Goal: Task Accomplishment & Management: Manage account settings

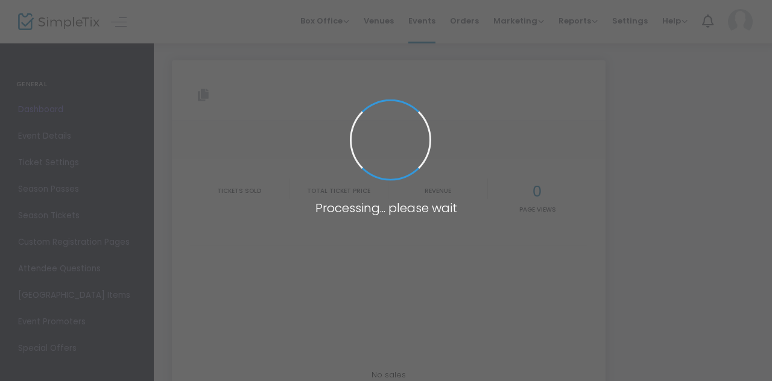
type input "[URL][DOMAIN_NAME]"
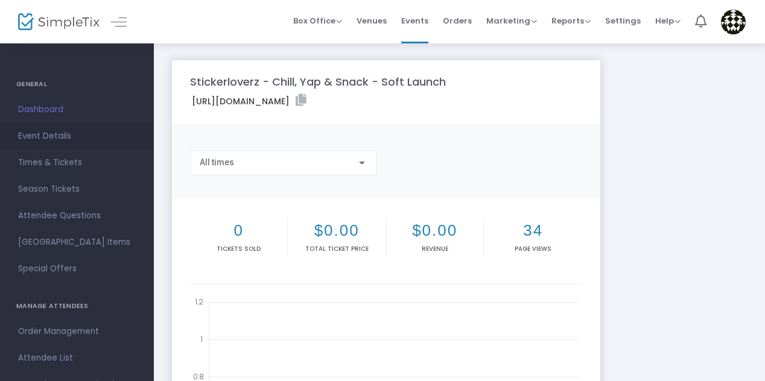
click at [46, 136] on span "Event Details" at bounding box center [77, 137] width 118 height 16
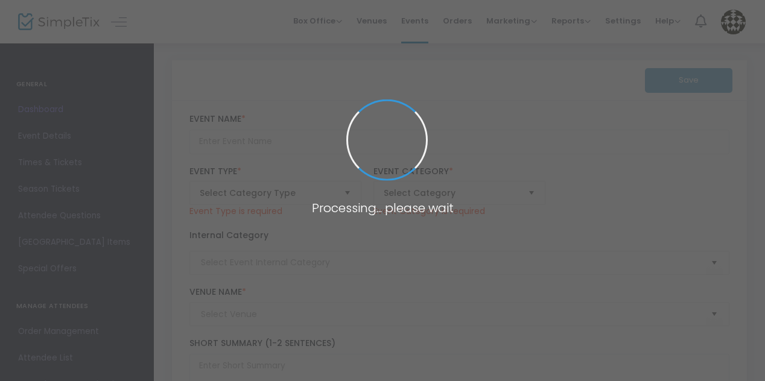
type input "Stickerloverz - Chill, Yap & Snack - Soft Launch"
type textarea "✨ Stickerloverz – Chill, Yap & Snack Club ✨A chill babes cosy social paradise. …"
checkbox input "true"
type input "[EMAIL_ADDRESS][DOMAIN_NAME]"
type input "BUY TICKETS"
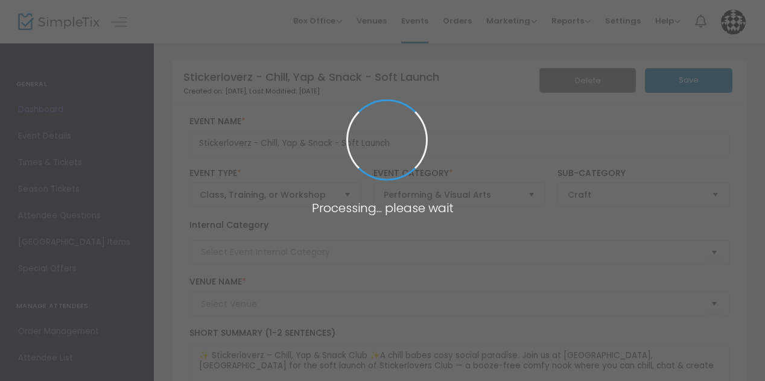
type input "Little Homey Cafe"
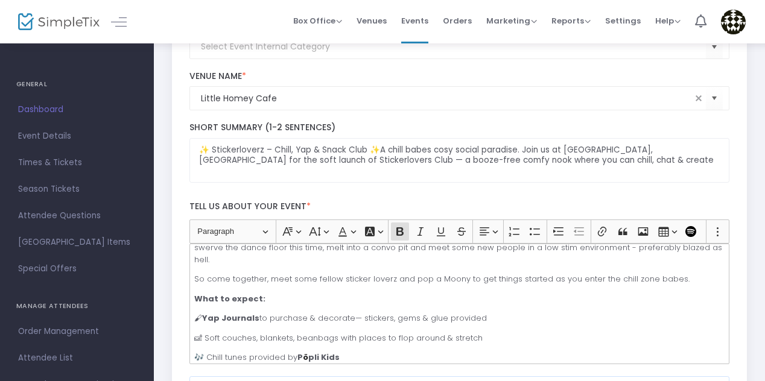
scroll to position [149, 0]
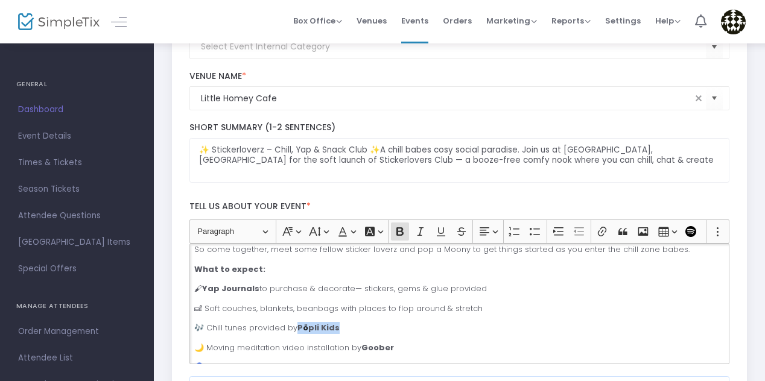
drag, startPoint x: 295, startPoint y: 315, endPoint x: 342, endPoint y: 308, distance: 47.5
click at [343, 322] on p "🎶 Chill tunes provided by P ö pli Kids" at bounding box center [459, 328] width 530 height 12
drag, startPoint x: 295, startPoint y: 317, endPoint x: 342, endPoint y: 317, distance: 47.7
click at [343, 322] on p "🎶 Chill tunes provided by [PERSON_NAME]" at bounding box center [459, 328] width 530 height 12
click at [221, 322] on p "🎶 Chill tunes provided by [PERSON_NAME]" at bounding box center [459, 328] width 530 height 12
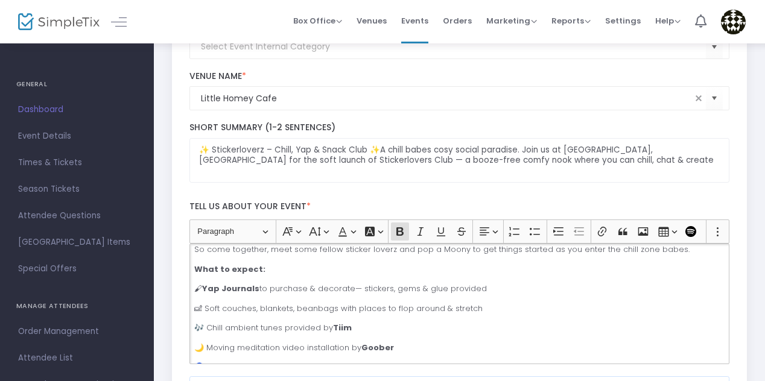
click at [373, 322] on p "🎶 Chill ambient tunes provided by [PERSON_NAME]" at bounding box center [459, 328] width 530 height 12
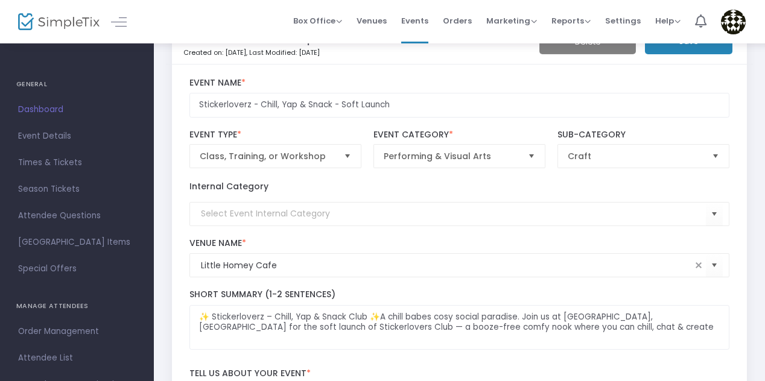
scroll to position [0, 0]
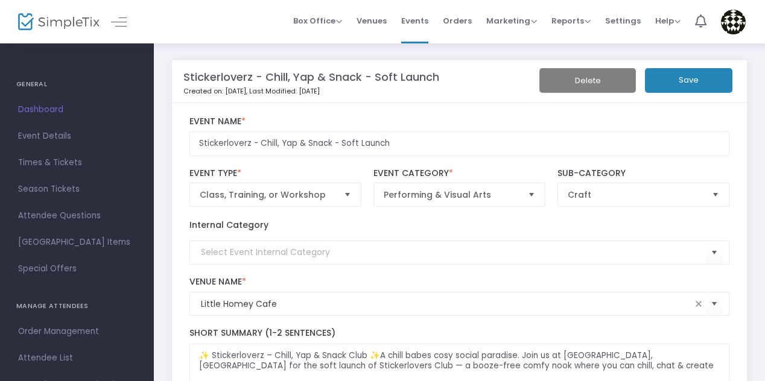
click at [694, 81] on button "Save" at bounding box center [689, 80] width 88 height 25
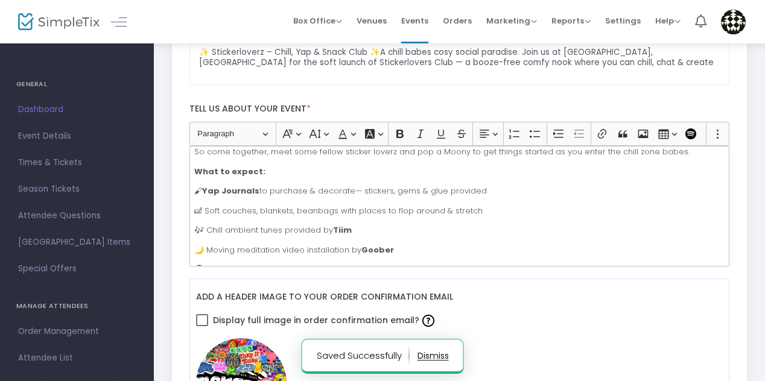
scroll to position [305, 0]
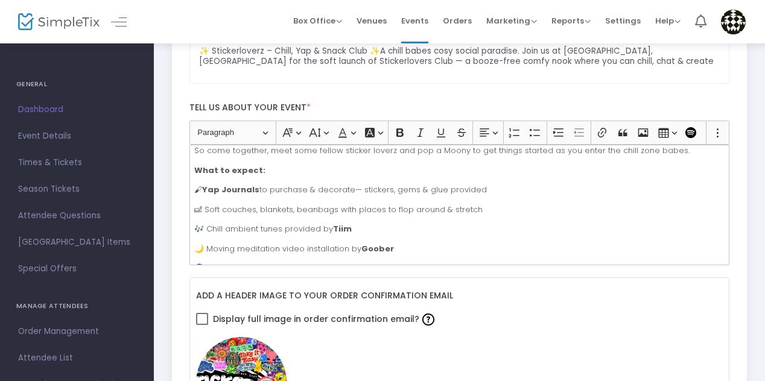
click at [249, 243] on p "🌙 Moving meditation video installation by [PERSON_NAME]" at bounding box center [459, 249] width 530 height 12
click at [287, 223] on p "🎶 Chill ambient tunes provided by [PERSON_NAME]" at bounding box center [459, 229] width 530 height 12
drag, startPoint x: 203, startPoint y: 239, endPoint x: 273, endPoint y: 232, distance: 70.3
click at [273, 243] on p "🌙 Moving meditation video installation by [PERSON_NAME]" at bounding box center [459, 249] width 530 height 12
click at [282, 243] on p "🌙 Moving meditation video installation by [PERSON_NAME]" at bounding box center [459, 249] width 530 height 12
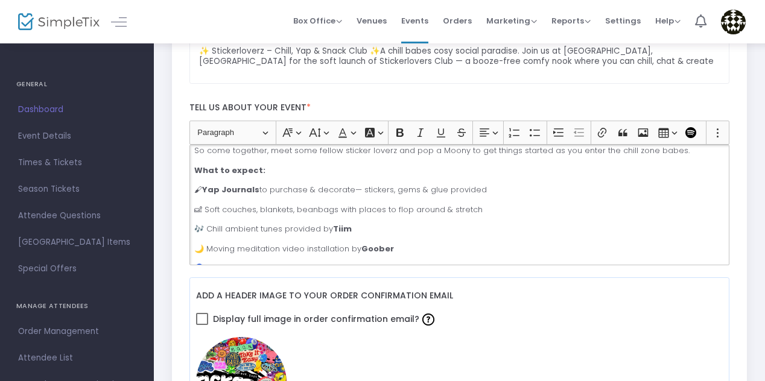
click at [279, 243] on p "🌙 Moving meditation video installation by [PERSON_NAME]" at bounding box center [459, 249] width 530 height 12
click at [33, 113] on span "Dashboard" at bounding box center [77, 110] width 118 height 16
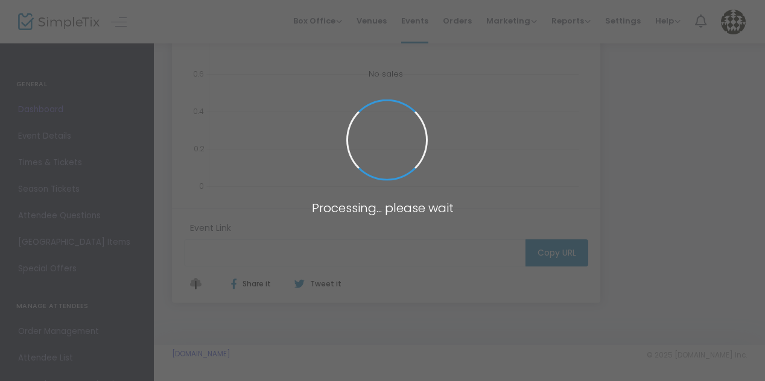
scroll to position [302, 0]
type input "[URL][DOMAIN_NAME]"
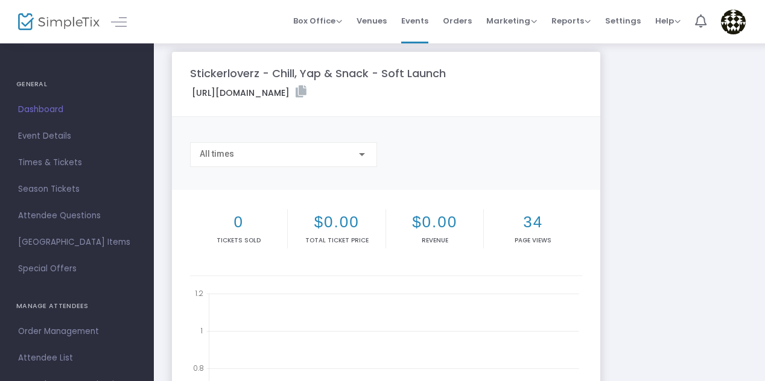
scroll to position [0, 0]
